Goal: Task Accomplishment & Management: Use online tool/utility

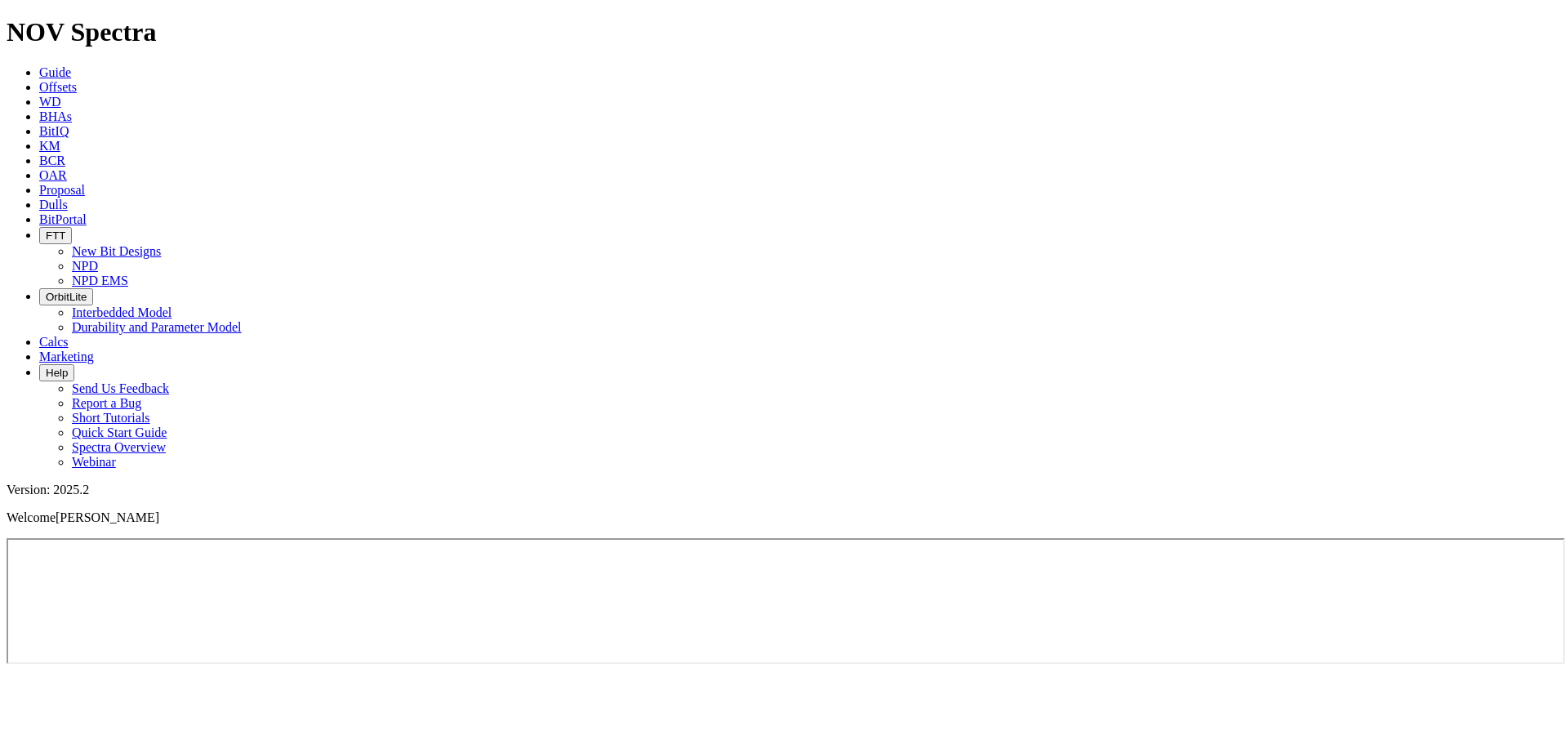
click at [45, 229] on icon "button" at bounding box center [45, 235] width 0 height 13
click at [161, 244] on link "New Bit Designs" at bounding box center [117, 251] width 89 height 13
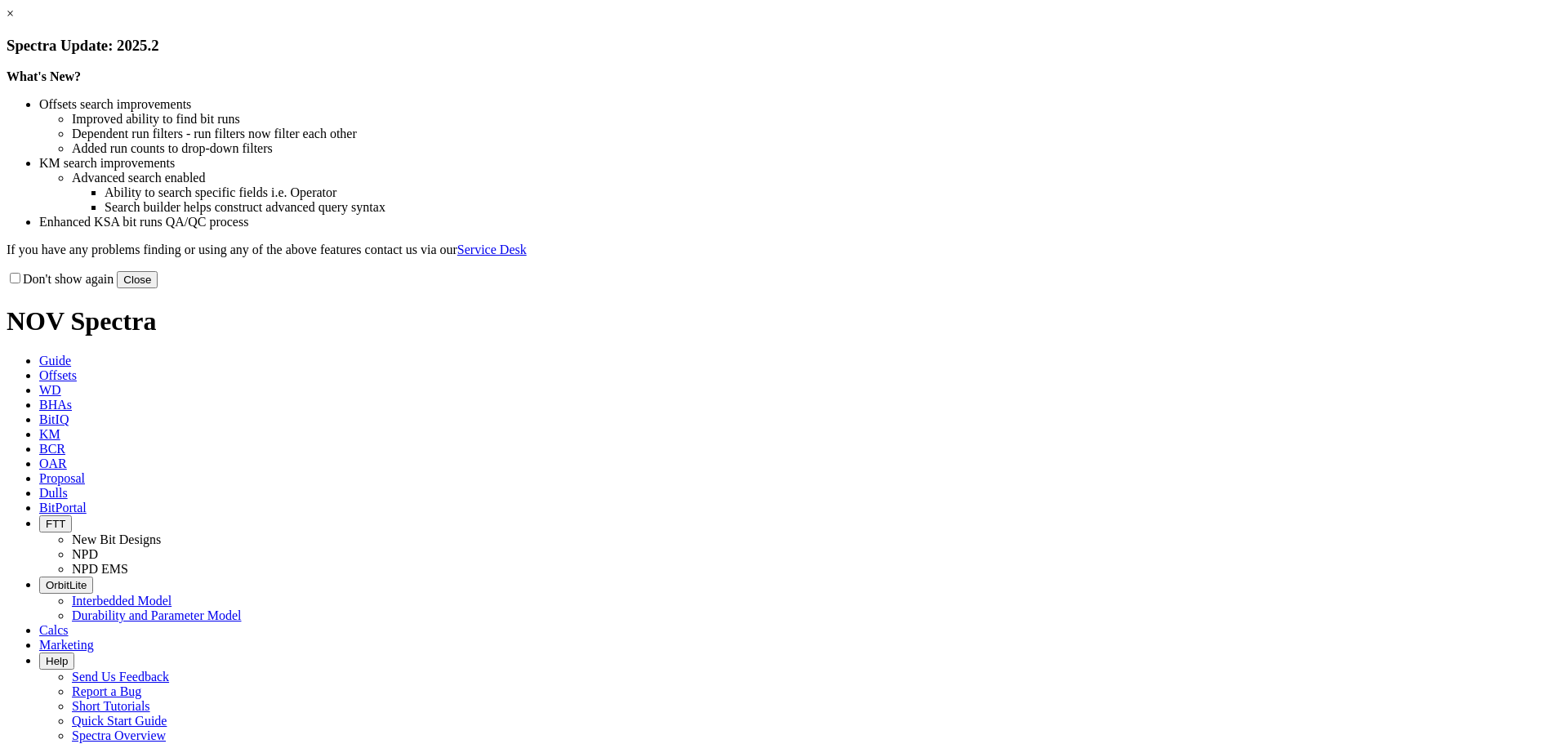
select select "New Bit Design"
